Goal: Task Accomplishment & Management: Manage account settings

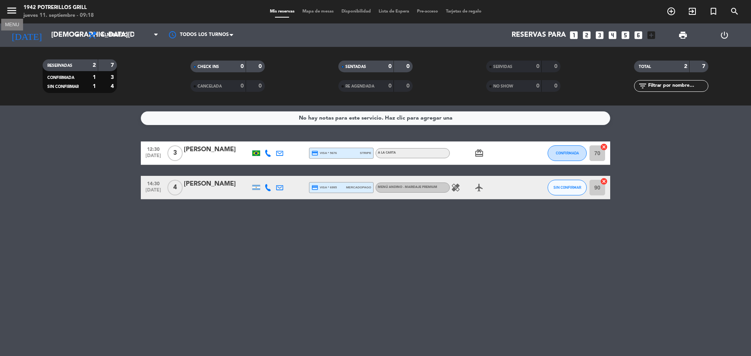
click at [10, 13] on icon "menu" at bounding box center [12, 11] width 12 height 12
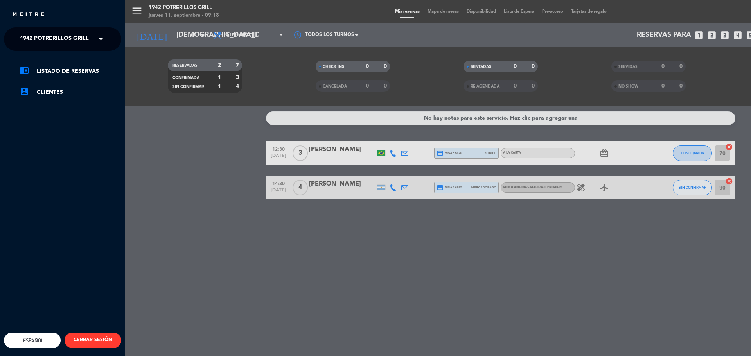
click at [99, 41] on span at bounding box center [102, 39] width 13 height 16
click at [63, 68] on span "Restaurante Principal" at bounding box center [42, 72] width 69 height 9
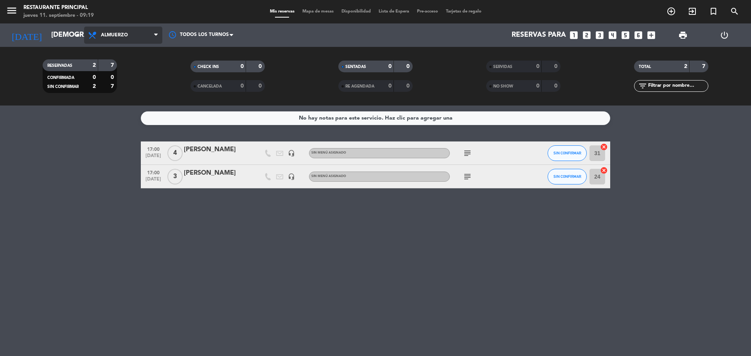
click at [154, 37] on icon at bounding box center [156, 35] width 4 height 6
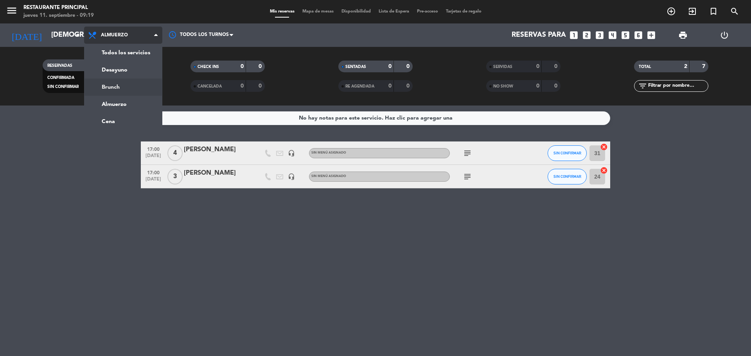
click at [105, 86] on div "menu Restaurante Principal [DATE] 11. septiembre - 09:19 Mis reservas Mapa de m…" at bounding box center [375, 53] width 751 height 106
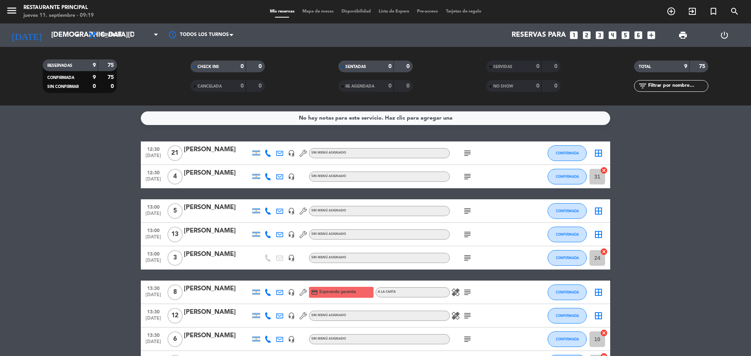
click at [454, 293] on icon "healing" at bounding box center [455, 292] width 9 height 9
click at [467, 293] on icon "subject" at bounding box center [467, 292] width 9 height 9
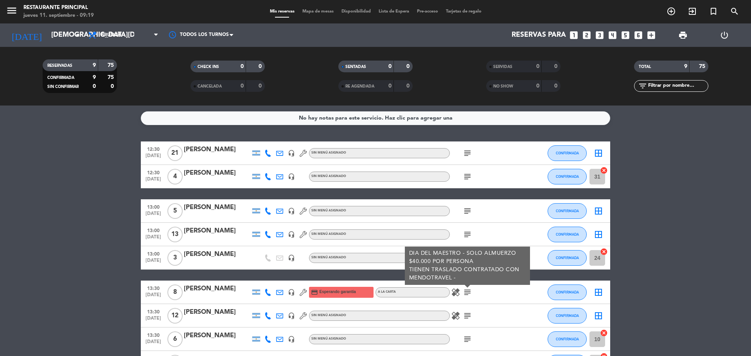
scroll to position [39, 0]
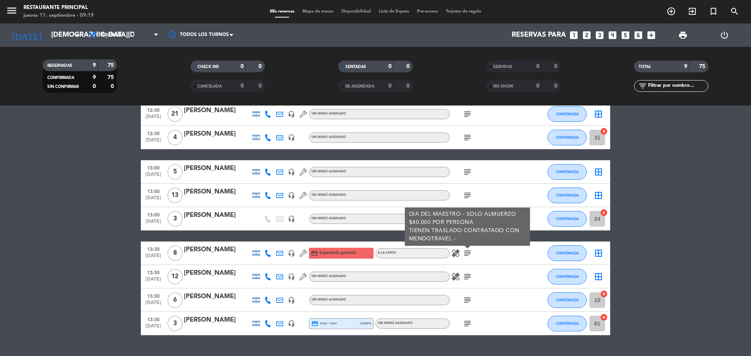
click at [471, 278] on icon "subject" at bounding box center [467, 276] width 9 height 9
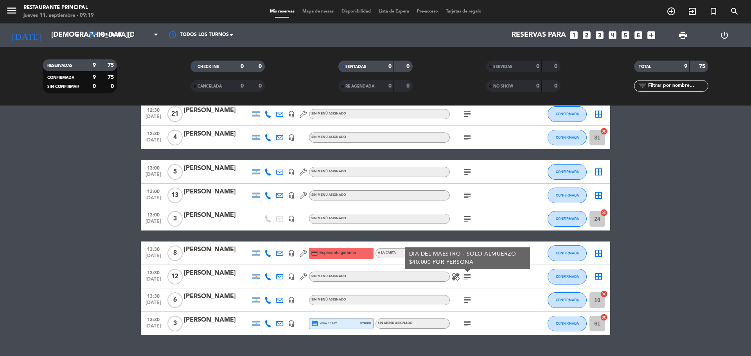
click at [467, 302] on icon "subject" at bounding box center [467, 300] width 9 height 9
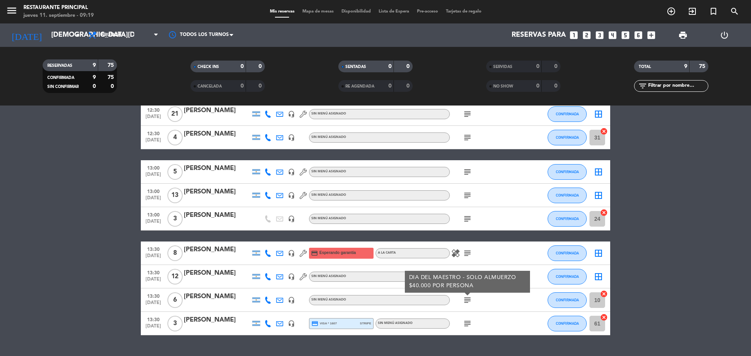
click at [469, 324] on icon "subject" at bounding box center [467, 323] width 9 height 9
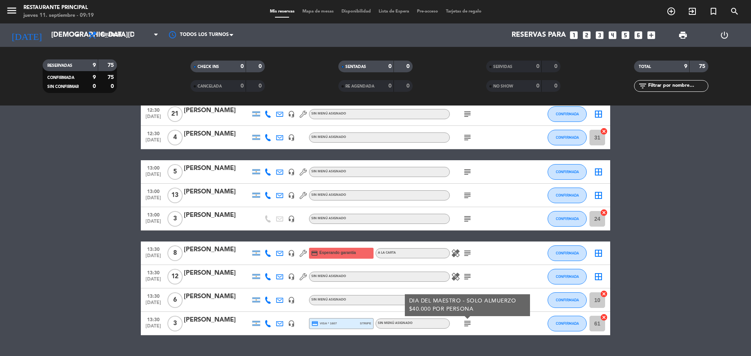
click at [464, 222] on icon "subject" at bounding box center [467, 218] width 9 height 9
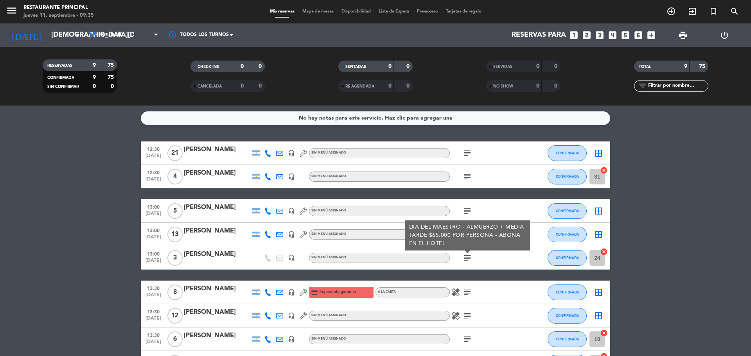
scroll to position [57, 0]
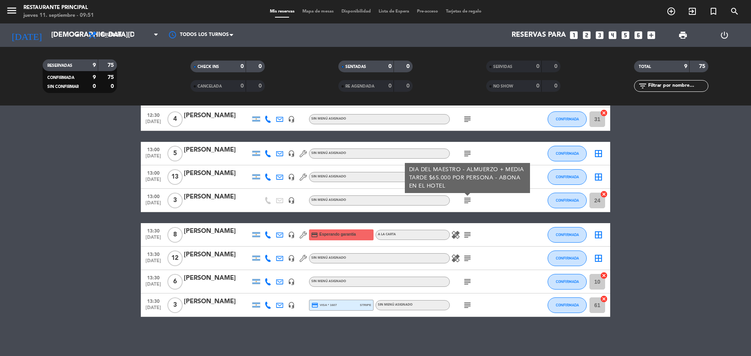
click at [92, 285] on bookings-row "12:30 [DATE] [PERSON_NAME] headset_mic Sin menú asignado subject CONFIRMADA bor…" at bounding box center [375, 200] width 751 height 233
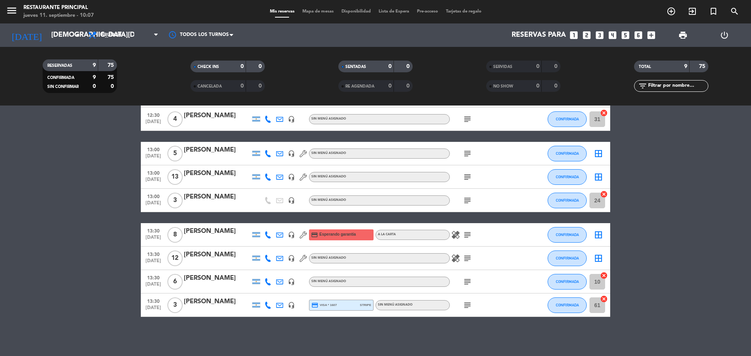
scroll to position [0, 0]
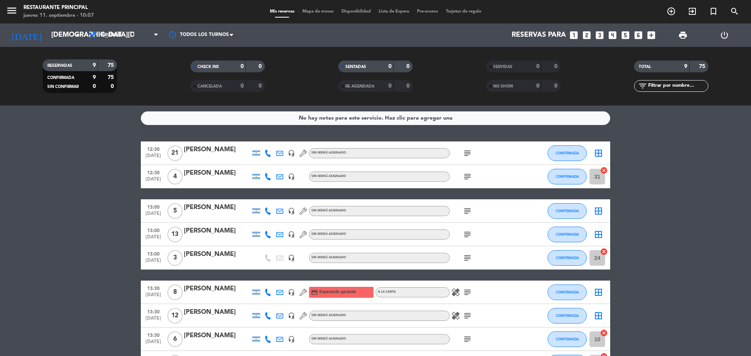
click at [462, 153] on span "subject" at bounding box center [468, 153] width 12 height 9
click at [466, 154] on icon "subject" at bounding box center [467, 153] width 9 height 9
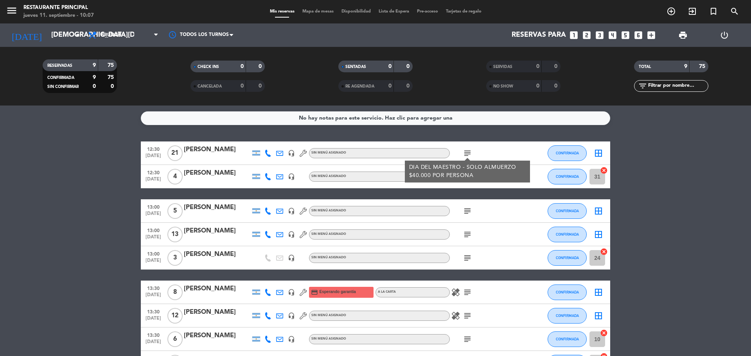
click at [673, 163] on bookings-row "12:30 [DATE] [PERSON_NAME] headset_mic Sin menú asignado subject DIA DEL MAESTR…" at bounding box center [375, 258] width 751 height 233
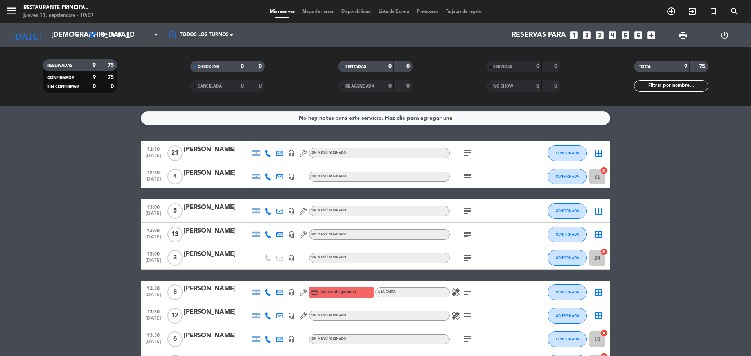
click at [467, 174] on icon "subject" at bounding box center [467, 176] width 9 height 9
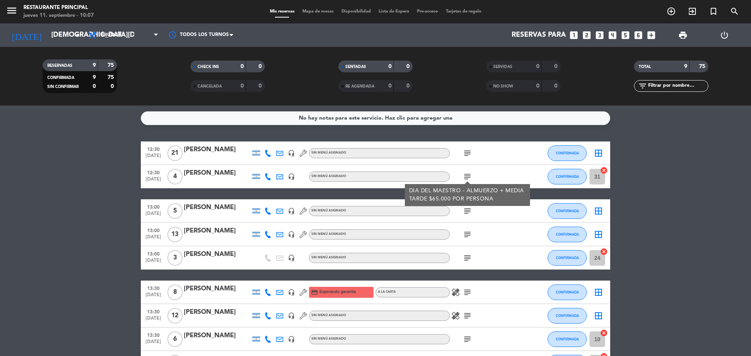
click at [668, 173] on bookings-row "12:30 [DATE] [PERSON_NAME] headset_mic Sin menú asignado subject CONFIRMADA bor…" at bounding box center [375, 258] width 751 height 233
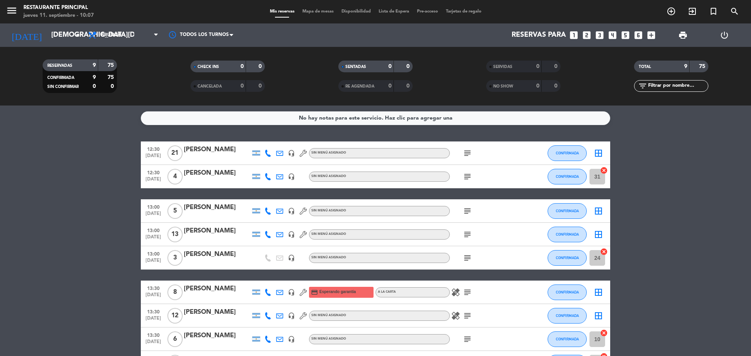
click at [468, 209] on icon "subject" at bounding box center [467, 211] width 9 height 9
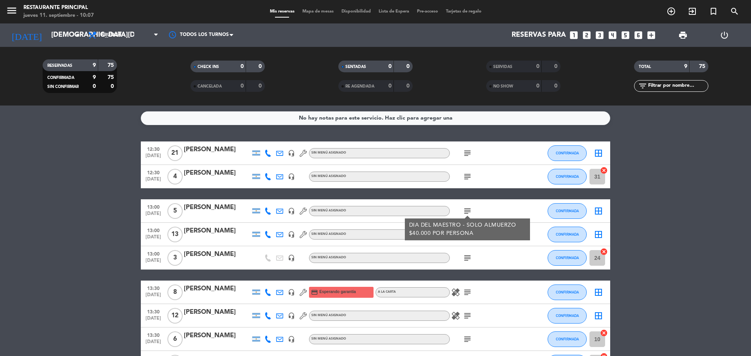
click at [676, 207] on bookings-row "12:30 [DATE] [PERSON_NAME] headset_mic Sin menú asignado subject CONFIRMADA bor…" at bounding box center [375, 258] width 751 height 233
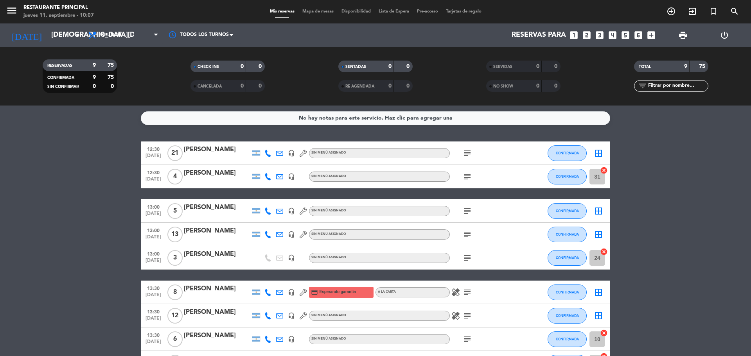
click at [467, 234] on icon "subject" at bounding box center [467, 234] width 9 height 9
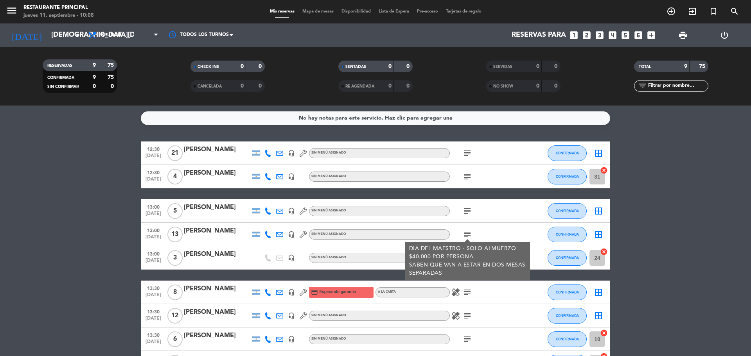
click at [669, 184] on bookings-row "12:30 [DATE] [PERSON_NAME] headset_mic Sin menú asignado subject CONFIRMADA bor…" at bounding box center [375, 258] width 751 height 233
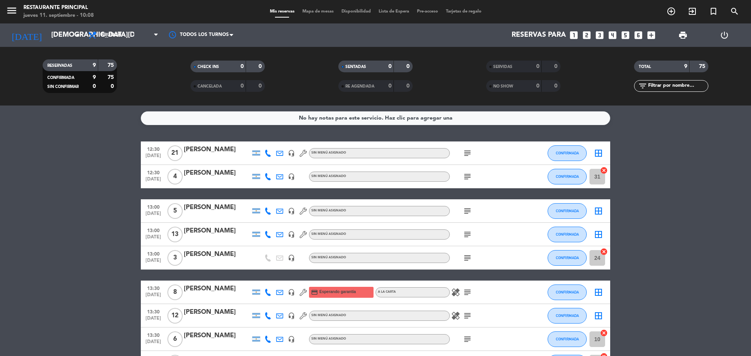
click at [467, 258] on icon "subject" at bounding box center [467, 257] width 9 height 9
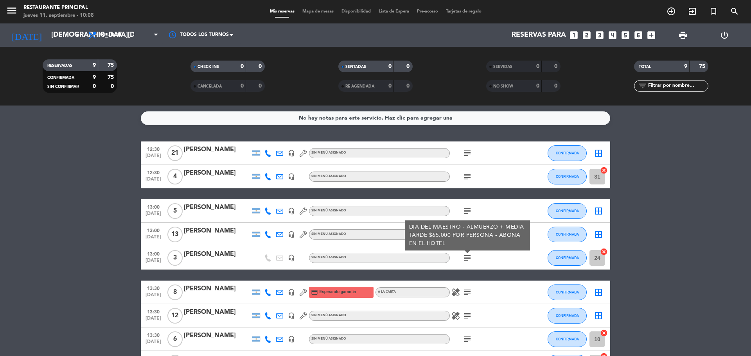
click at [690, 199] on bookings-row "12:30 [DATE] [PERSON_NAME] headset_mic Sin menú asignado subject CONFIRMADA bor…" at bounding box center [375, 258] width 751 height 233
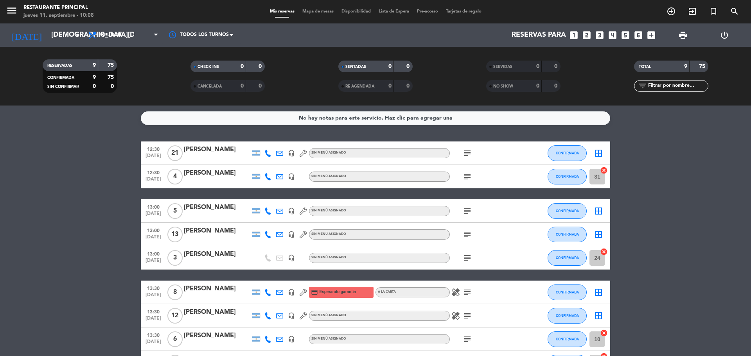
click at [471, 293] on icon "subject" at bounding box center [467, 292] width 9 height 9
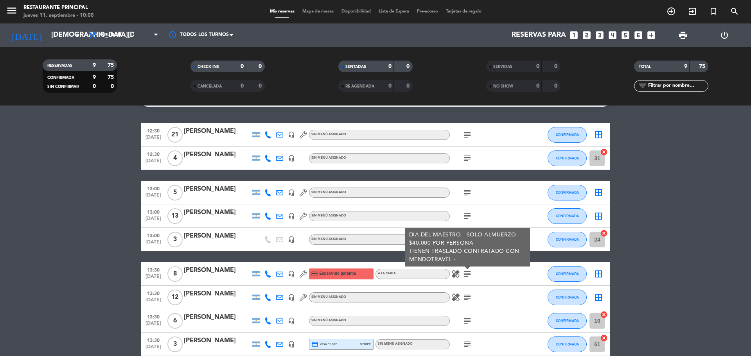
scroll to position [57, 0]
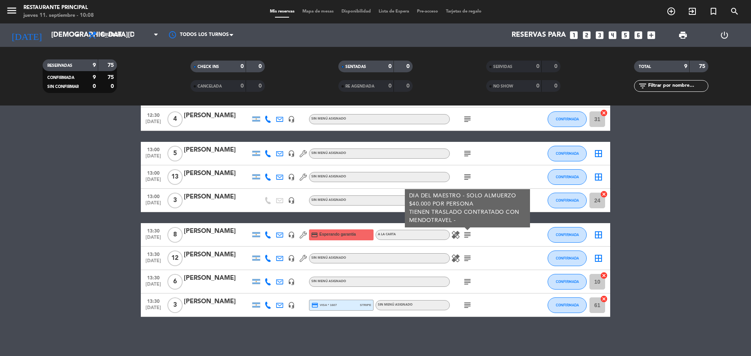
click at [454, 236] on icon "healing" at bounding box center [455, 234] width 9 height 9
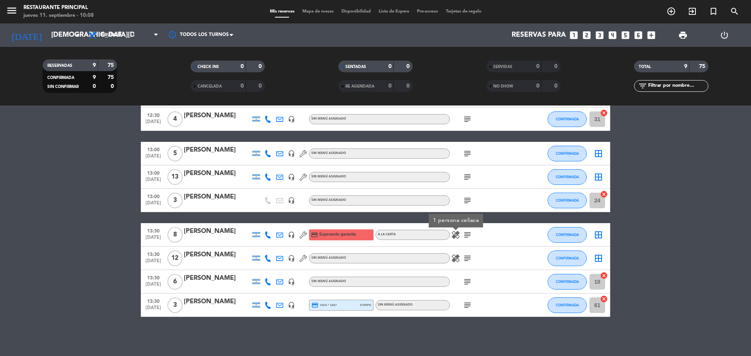
click at [465, 235] on icon "subject" at bounding box center [467, 234] width 9 height 9
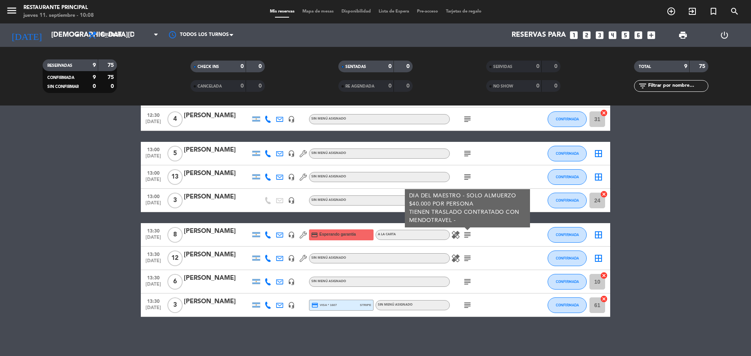
drag, startPoint x: 468, startPoint y: 255, endPoint x: 463, endPoint y: 255, distance: 5.1
click at [468, 255] on icon "subject" at bounding box center [467, 258] width 9 height 9
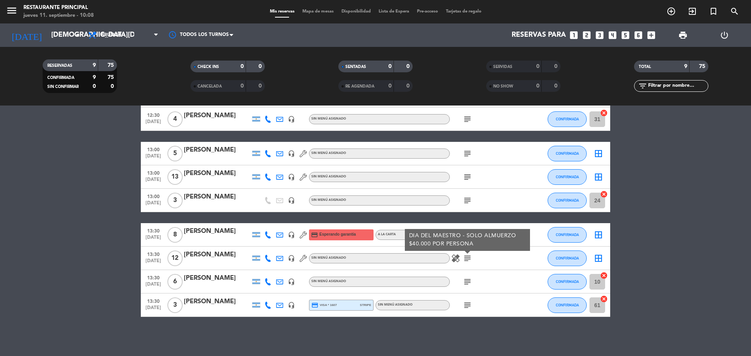
click at [456, 257] on icon "healing" at bounding box center [455, 258] width 9 height 9
click at [467, 258] on icon "subject" at bounding box center [467, 258] width 9 height 9
click at [622, 174] on bookings-row "12:30 [DATE] [PERSON_NAME] headset_mic Sin menú asignado subject CONFIRMADA bor…" at bounding box center [375, 200] width 751 height 233
